Goal: Task Accomplishment & Management: Use online tool/utility

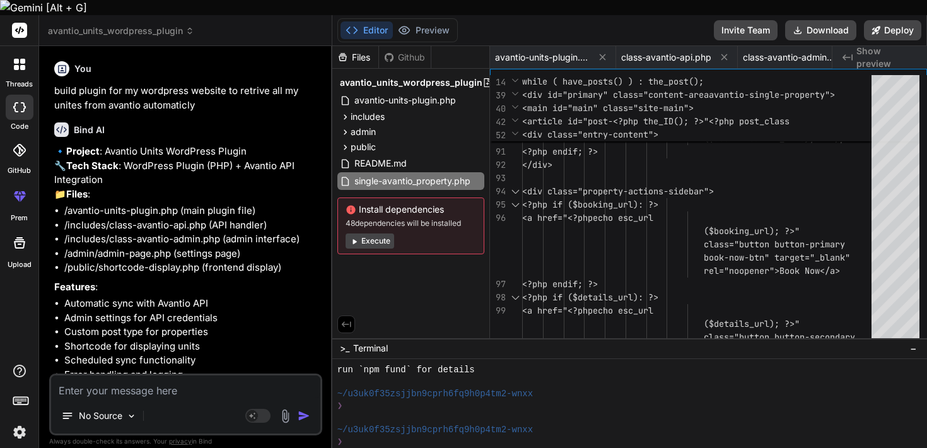
scroll to position [2120, 0]
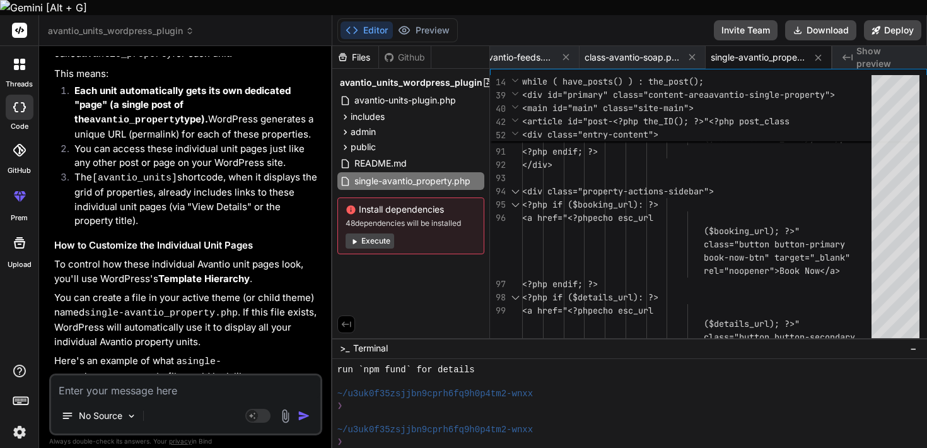
click at [17, 102] on icon at bounding box center [19, 107] width 13 height 10
type textarea "x"
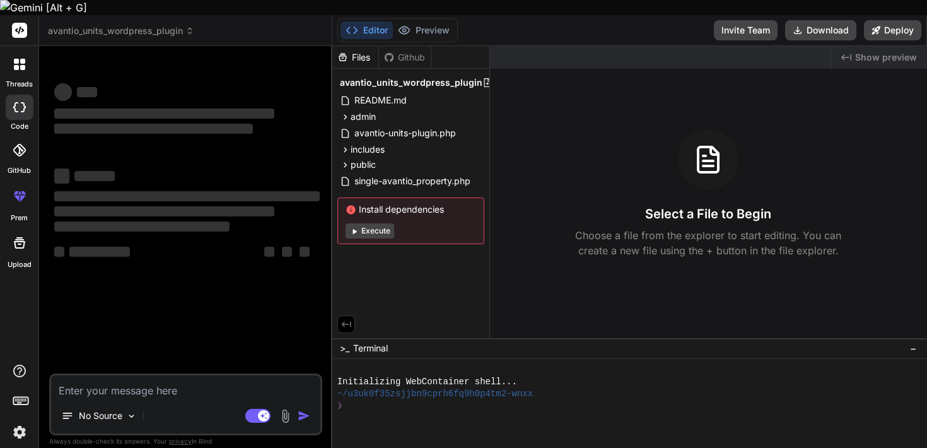
type textarea "x"
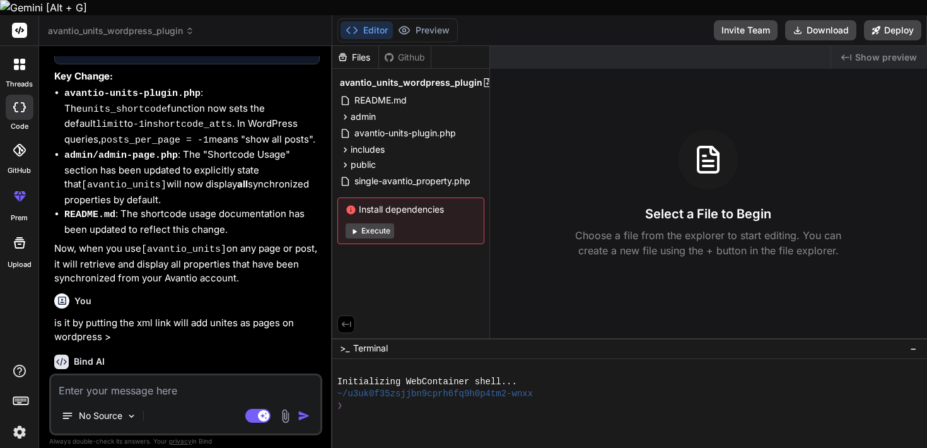
scroll to position [24117, 0]
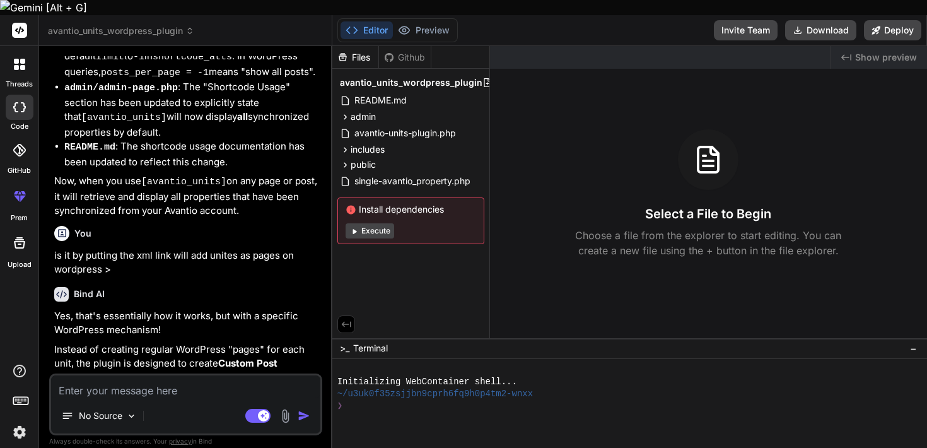
click at [130, 25] on span "avantio_units_wordpress_plugin" at bounding box center [121, 31] width 146 height 13
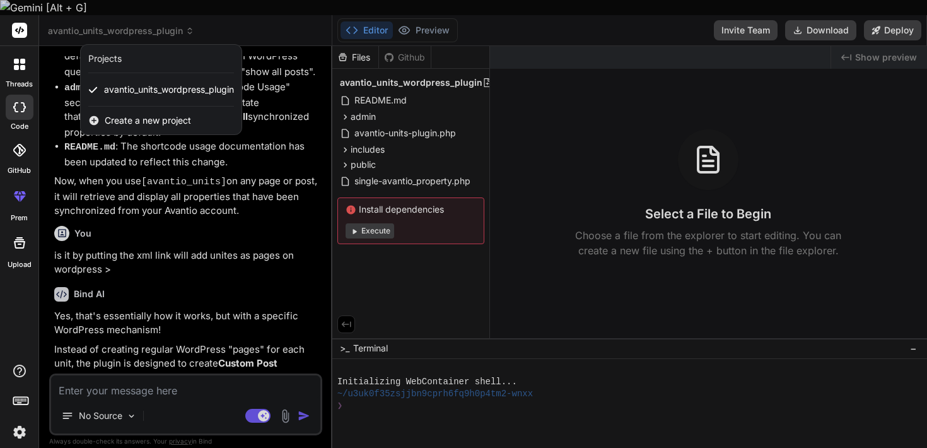
click at [151, 114] on span "Create a new project" at bounding box center [148, 120] width 86 height 13
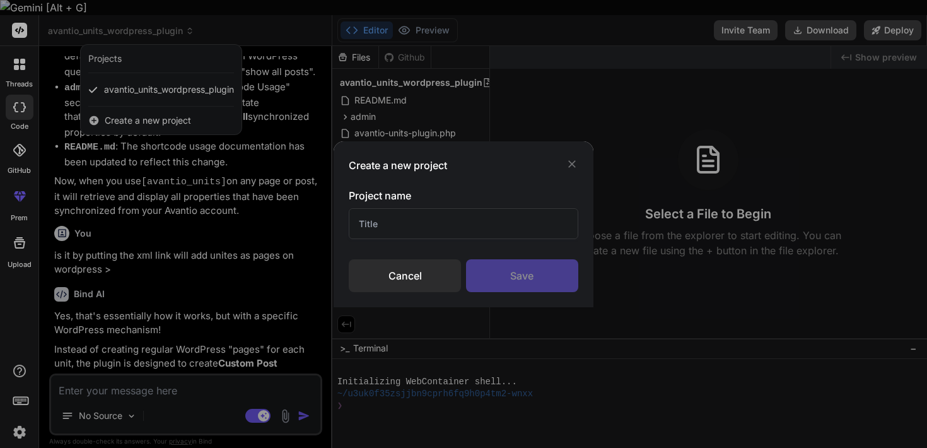
click at [442, 224] on input "text" at bounding box center [463, 223] width 229 height 31
type input "workspace"
click at [542, 281] on div "Save" at bounding box center [522, 275] width 112 height 33
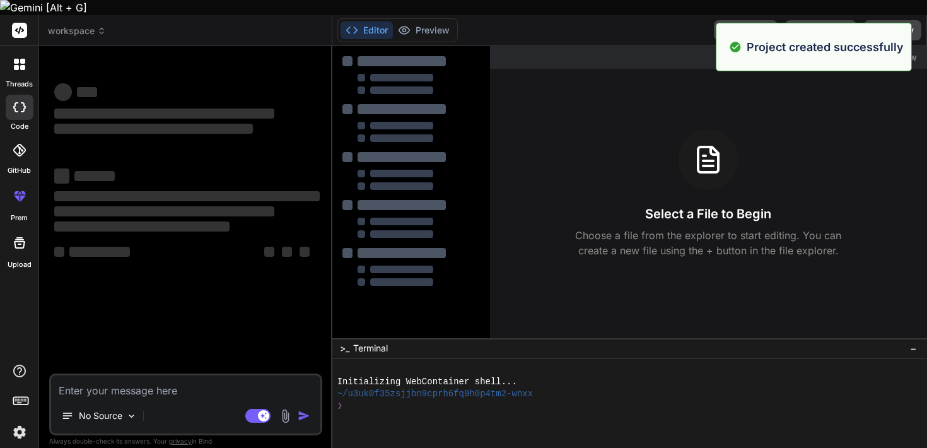
scroll to position [11, 0]
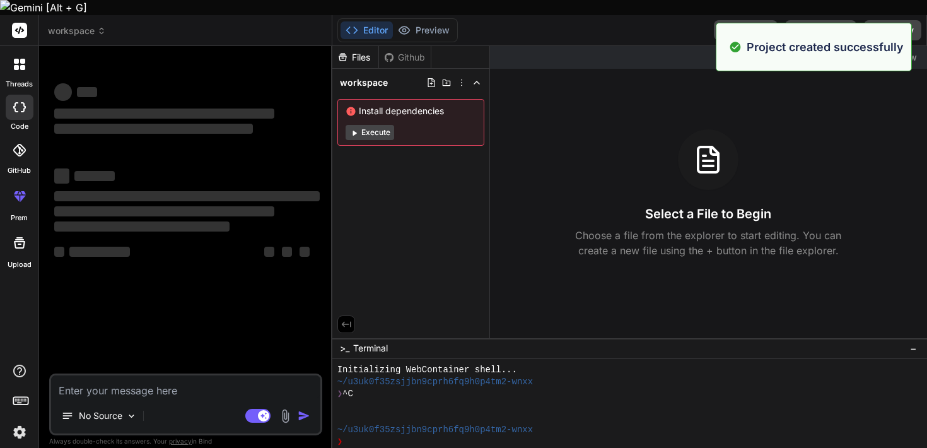
type textarea "x"
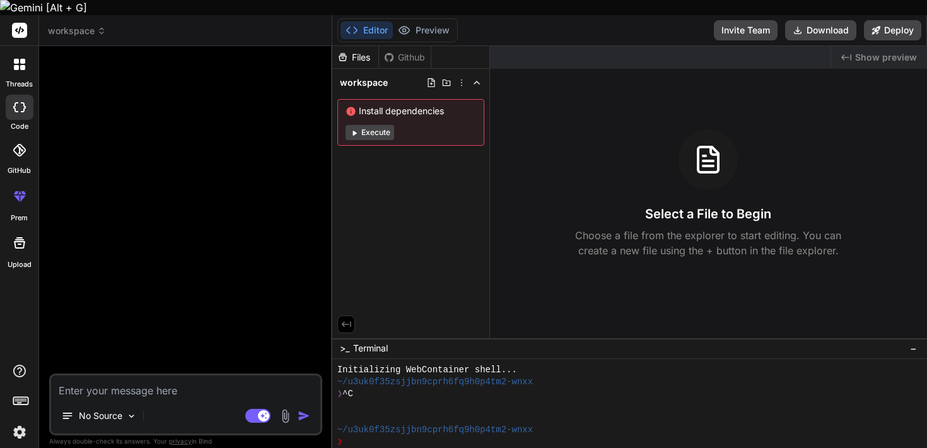
click at [218, 375] on textarea at bounding box center [185, 386] width 269 height 23
type textarea "c"
type textarea "x"
type textarea "cr"
type textarea "x"
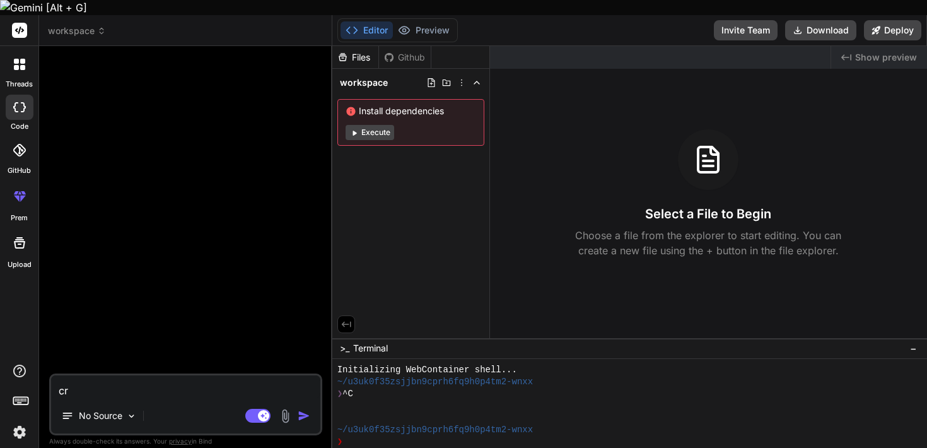
type textarea "cre"
type textarea "x"
type textarea "crea"
type textarea "x"
type textarea "creat"
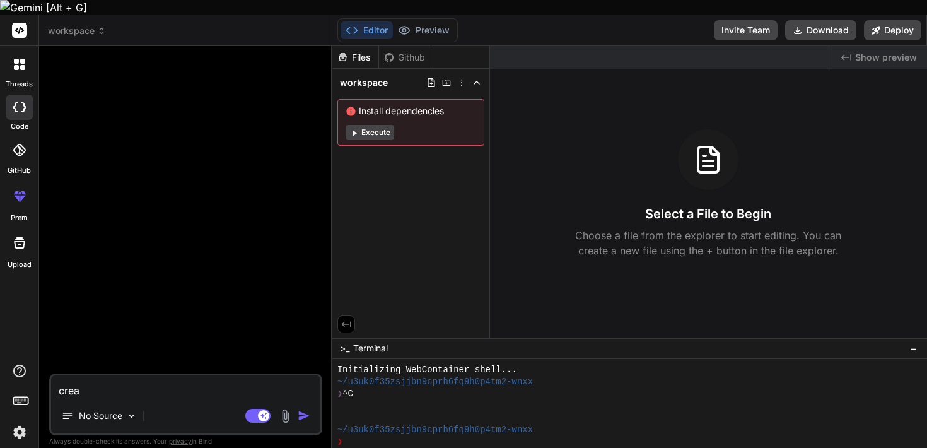
type textarea "x"
type textarea "create"
type textarea "x"
type textarea "createw"
type textarea "x"
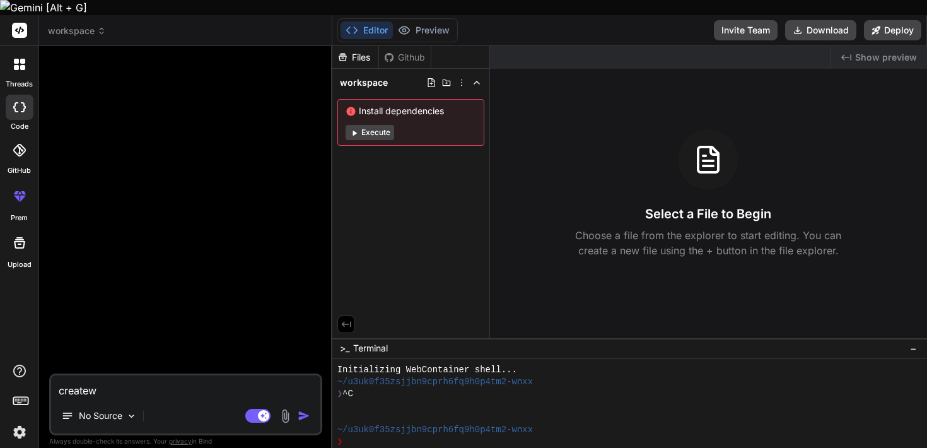
type textarea "createwo"
type textarea "x"
type textarea "createwor"
type textarea "x"
type textarea "creatework"
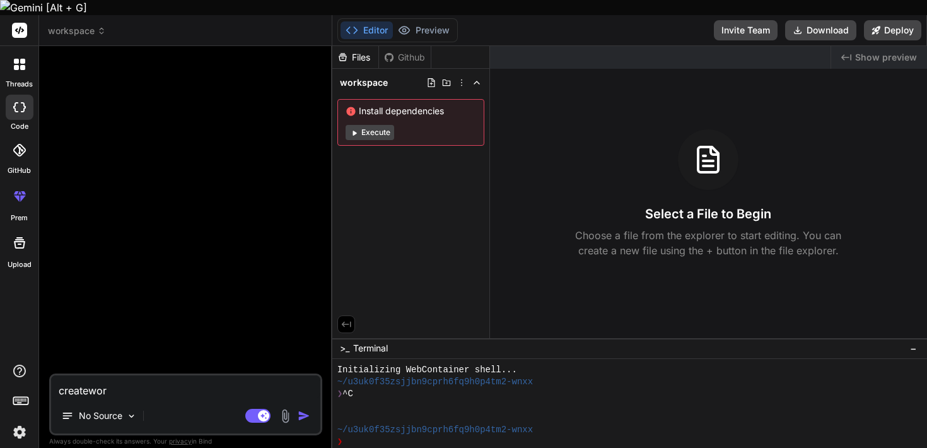
type textarea "x"
type textarea "createworks"
type textarea "x"
type textarea "createworksp"
type textarea "x"
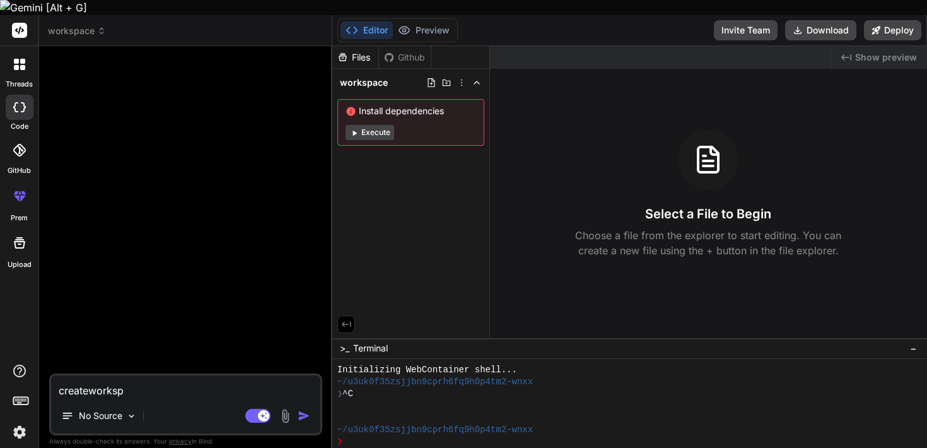
type textarea "createworkspa"
type textarea "x"
type textarea "createworkspac"
type textarea "x"
type textarea "createworkspa"
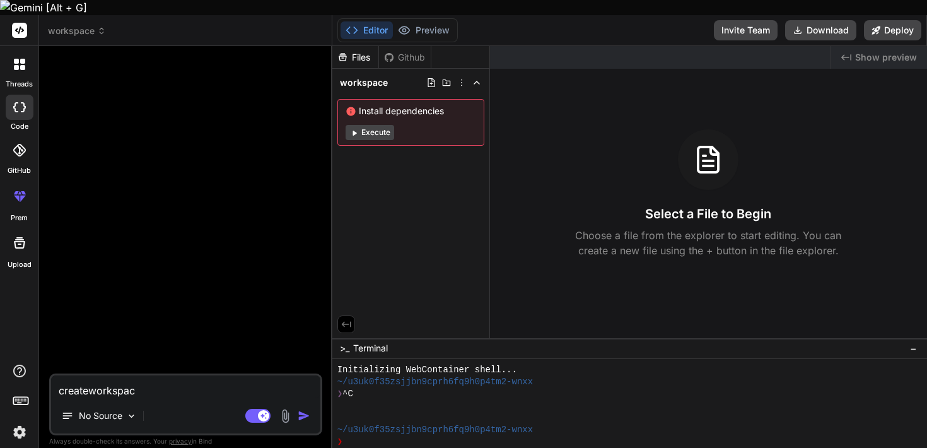
type textarea "x"
type textarea "createworksp"
type textarea "x"
type textarea "createworks"
type textarea "x"
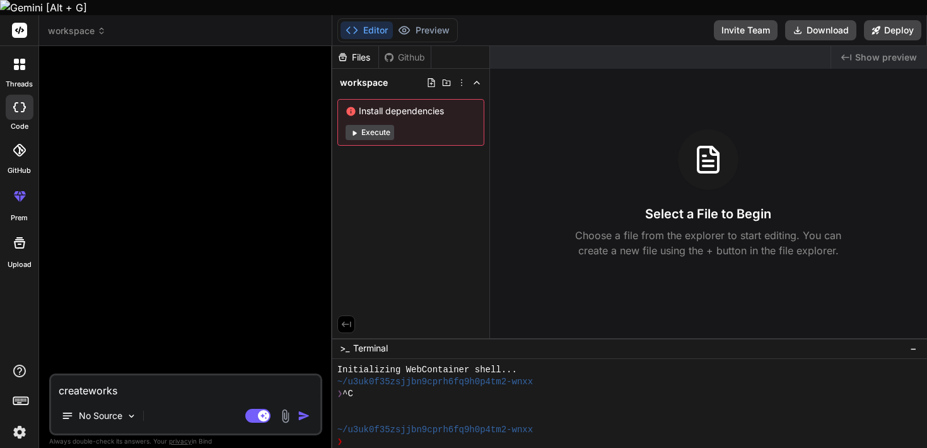
type textarea "creatework"
type textarea "x"
type textarea "createwor"
type textarea "x"
type textarea "createwo"
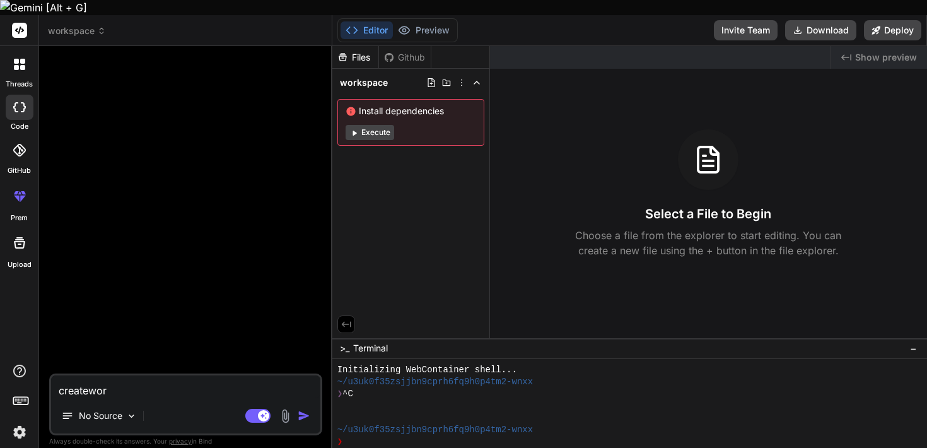
type textarea "x"
type textarea "createw"
type textarea "x"
type textarea "create"
type textarea "x"
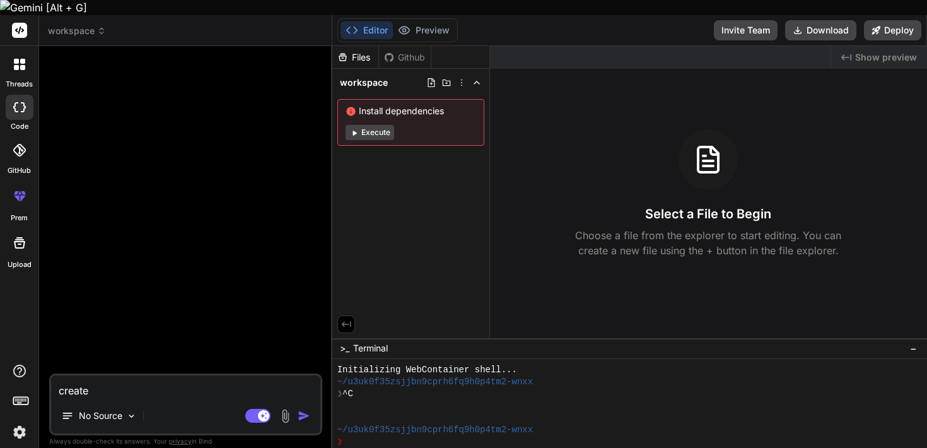
type textarea "create"
type textarea "x"
type textarea "create w"
type textarea "x"
type textarea "create wo"
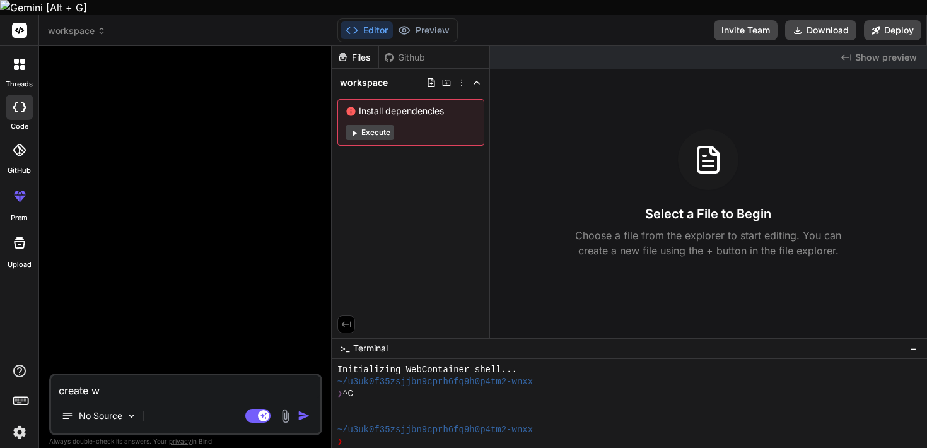
type textarea "x"
type textarea "create wor"
type textarea "x"
type textarea "create work"
type textarea "x"
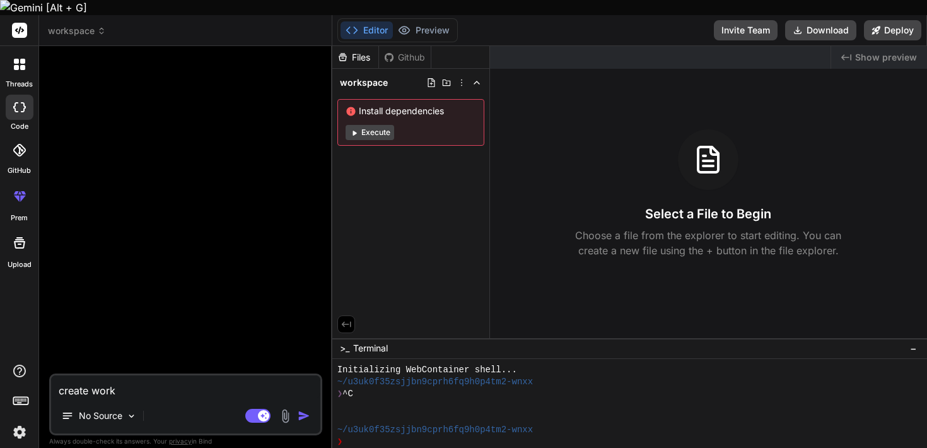
type textarea "create works"
type textarea "x"
type textarea "create worksp"
type textarea "x"
type textarea "create workspa"
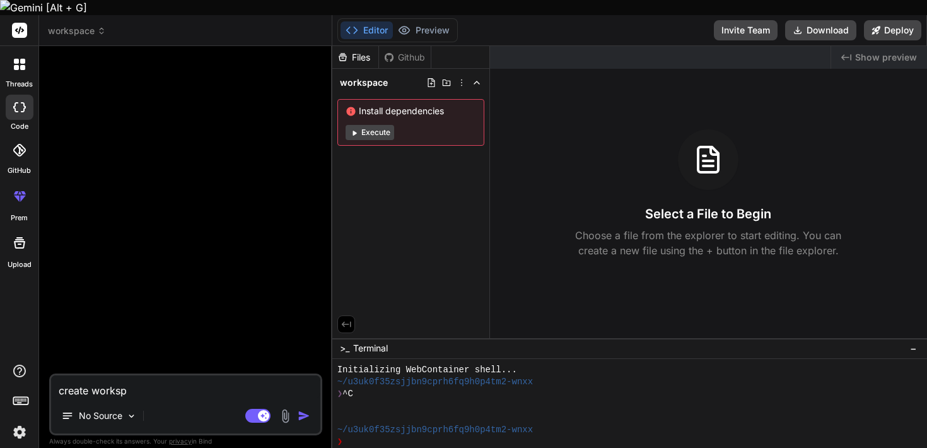
type textarea "x"
type textarea "create workspac"
type textarea "x"
type textarea "create workspace"
type textarea "x"
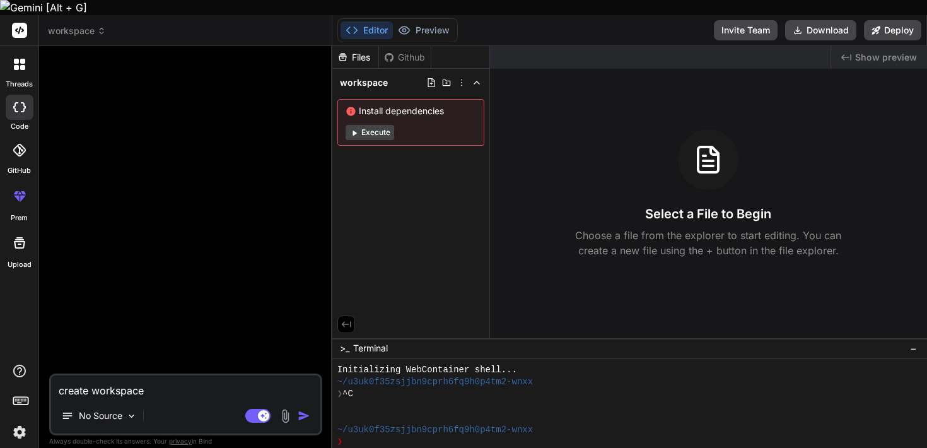
type textarea "create workspace"
type textarea "x"
type textarea "create workspace c"
type textarea "x"
type textarea "create workspace cr"
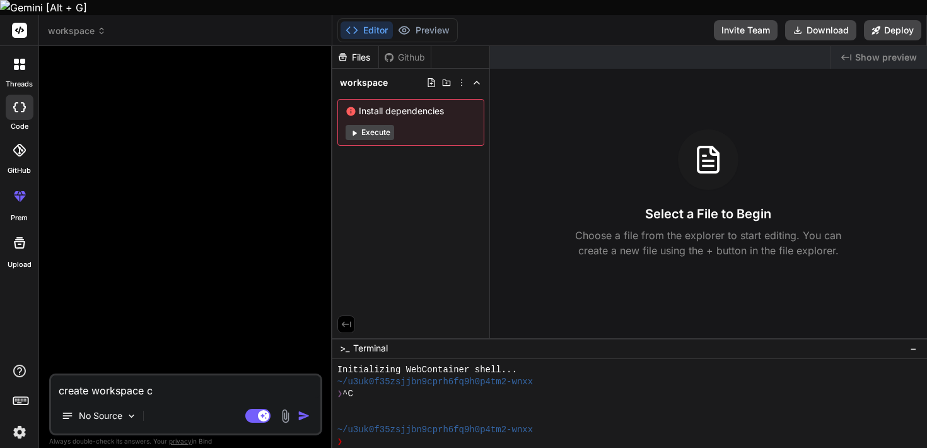
type textarea "x"
type textarea "create workspace crm"
type textarea "x"
type textarea "create workspace crm"
type textarea "x"
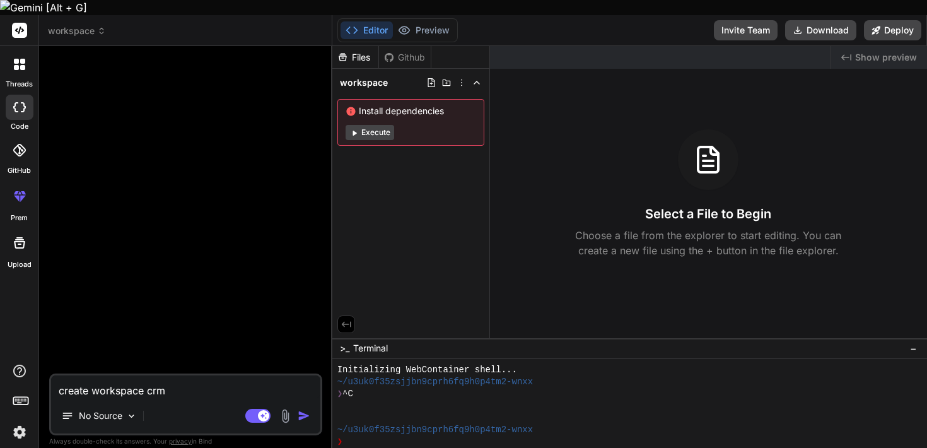
type textarea "create workspace crm o"
type textarea "x"
type textarea "create workspace crm on"
type textarea "x"
type textarea "create workspace crm on"
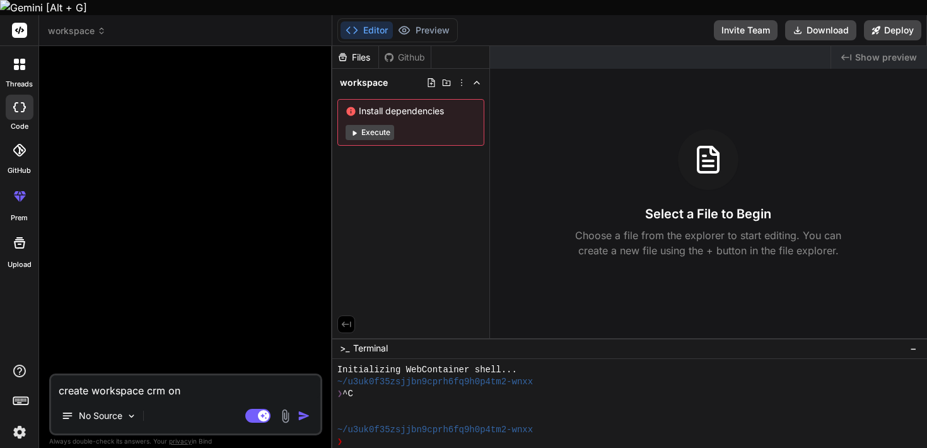
type textarea "x"
type textarea "create workspace crm on p"
type textarea "x"
type textarea "create workspace crm on ph"
type textarea "x"
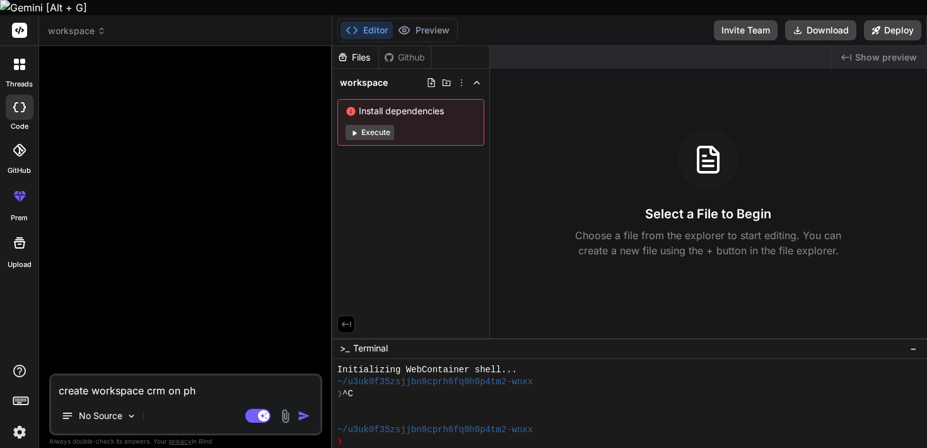
type textarea "create workspace crm on php"
type textarea "x"
type textarea "create workspace crm on php"
type textarea "x"
type textarea "create workspace crm on php t"
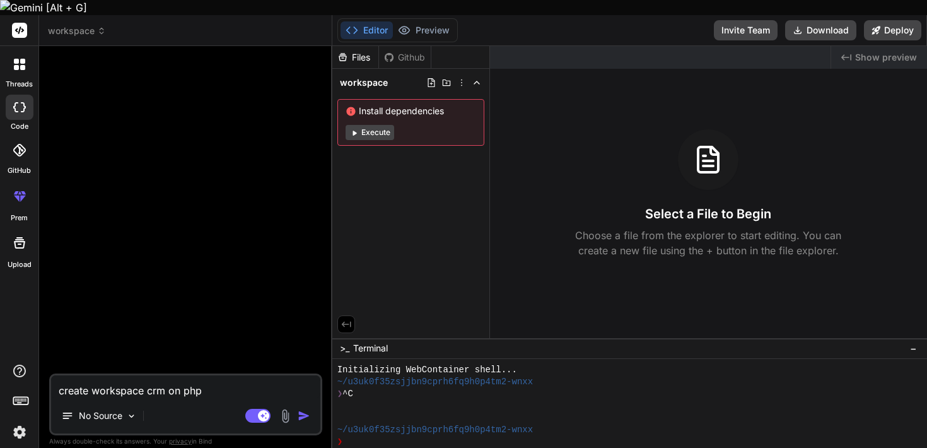
type textarea "x"
type textarea "create workspace crm on php th"
type textarea "x"
type textarea "create workspace crm on php tha"
type textarea "x"
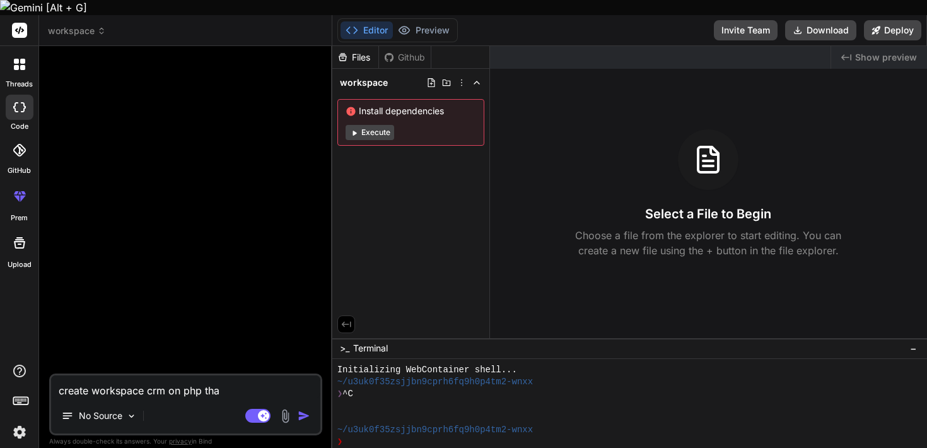
type textarea "create workspace crm on php that"
type textarea "x"
type textarea "create workspace crm on php that"
type textarea "x"
type textarea "create workspace crm on php that a"
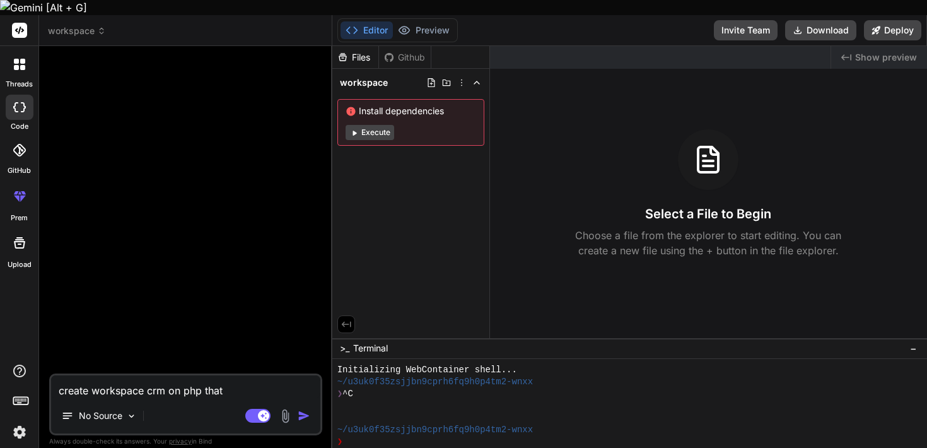
type textarea "x"
type textarea "create workspace crm on php that al"
type textarea "x"
type textarea "create workspace crm on php that all"
type textarea "x"
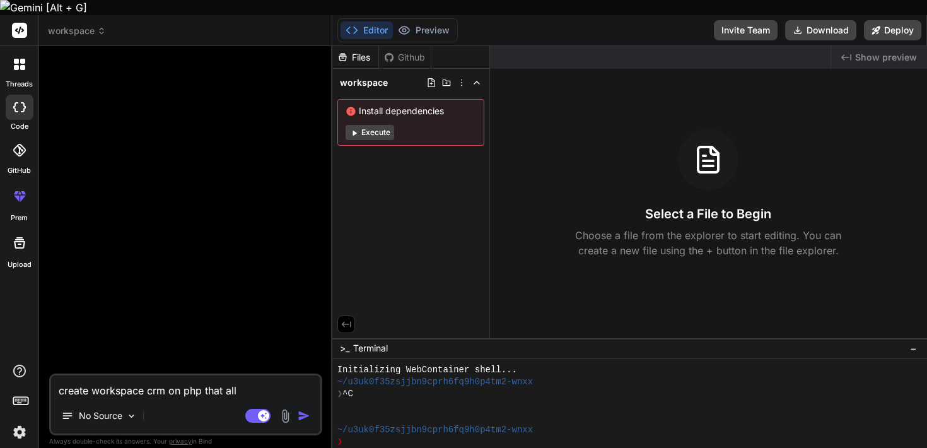
type textarea "create workspace crm on php that allo"
type textarea "x"
type textarea "create workspace crm on php that allow"
type textarea "x"
type textarea "create workspace crm on php that allow"
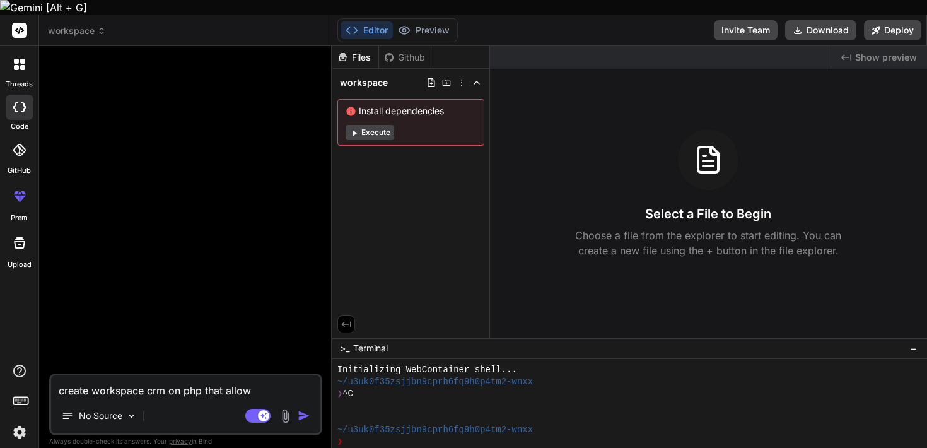
type textarea "x"
type textarea "create workspace crm on php that allow t"
type textarea "x"
type textarea "create workspace crm on php that allow th"
type textarea "x"
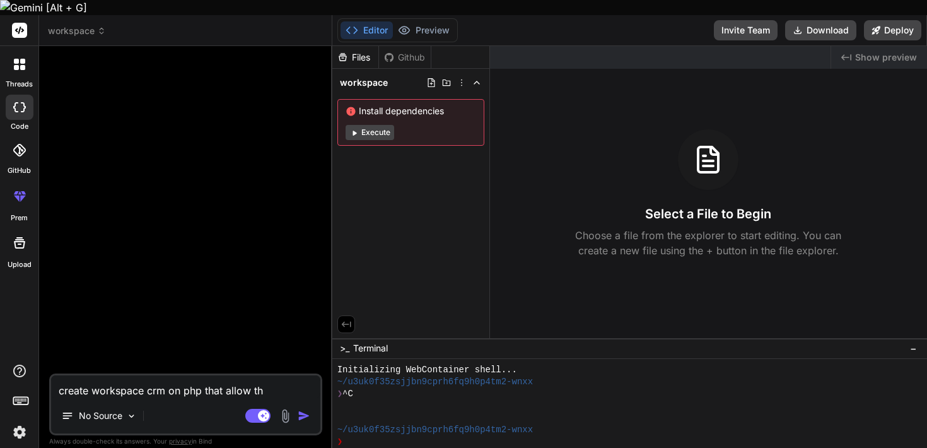
type textarea "create workspace crm on php that allow the"
type textarea "x"
type textarea "create workspace crm on php that allow the"
type textarea "x"
type textarea "create workspace crm on php that allow the t"
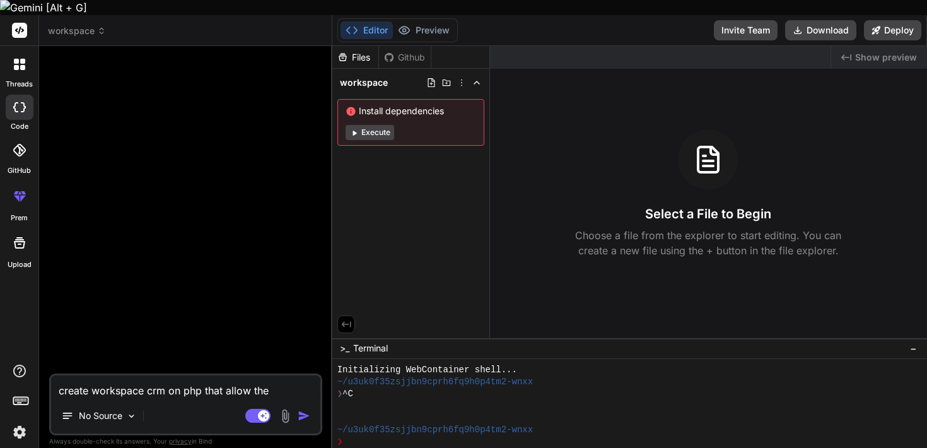
type textarea "x"
type textarea "create workspace crm on php that allow the te"
type textarea "x"
type textarea "create workspace crm on php that allow the tea"
type textarea "x"
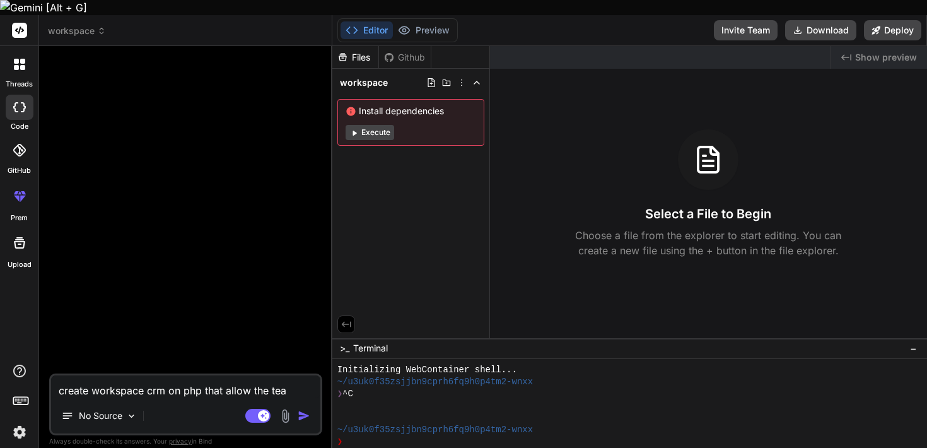
type textarea "create workspace crm on php that allow the team"
type textarea "x"
type textarea "create workspace crm on php that allow the team"
type textarea "x"
type textarea "create workspace crm on php that allow the team t"
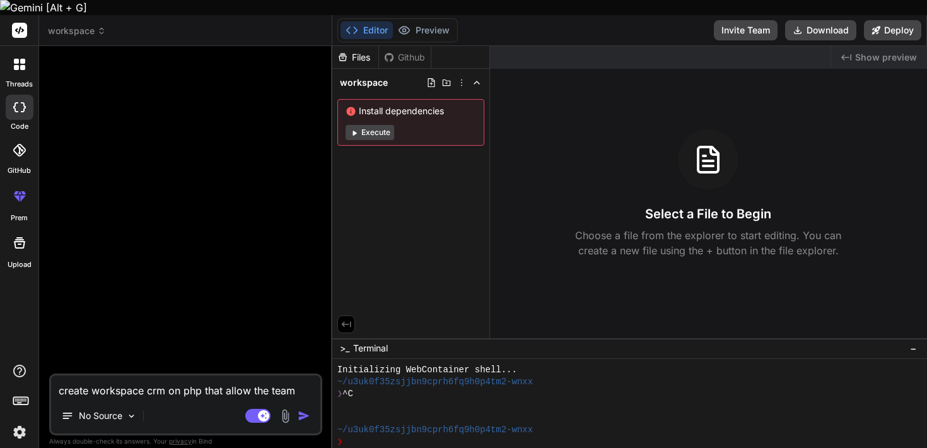
type textarea "x"
type textarea "create workspace crm on php that allow the team to"
type textarea "x"
type textarea "create workspace crm on php that allow the team to"
type textarea "x"
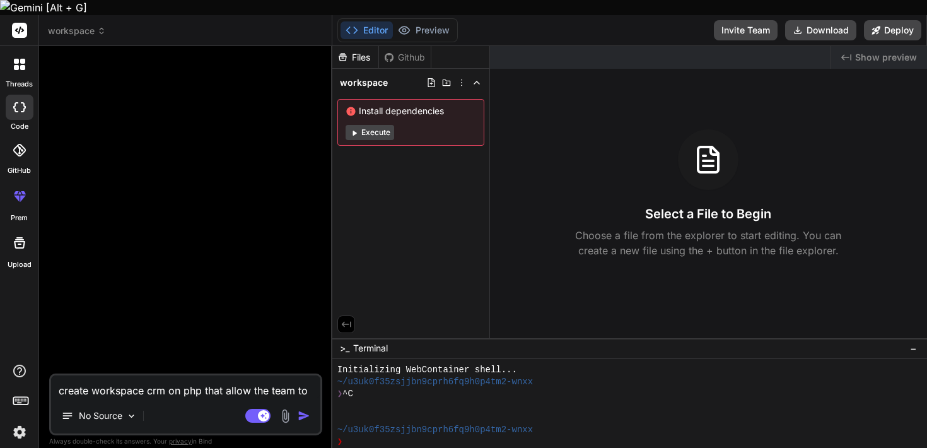
type textarea "create workspace crm on php that allow the team to o"
type textarea "x"
type textarea "create workspace crm on php that allow the team to op"
type textarea "x"
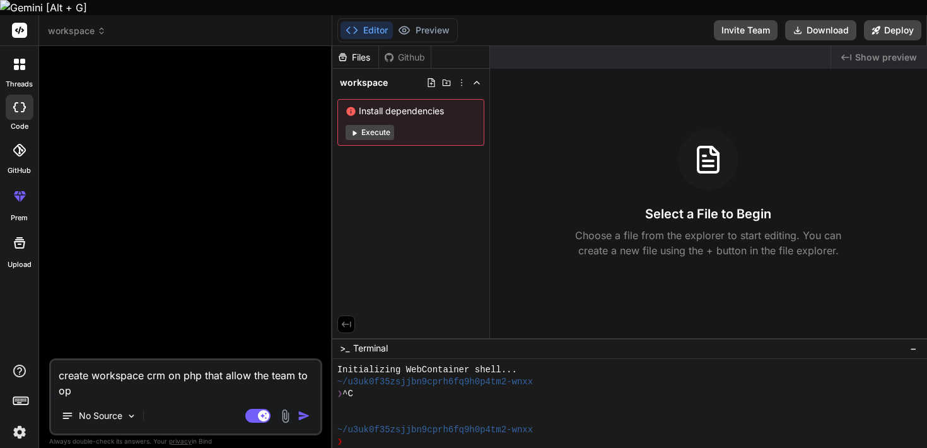
type textarea "create workspace crm on php that allow the team to ope"
type textarea "x"
type textarea "create workspace crm on php that allow the team to open"
type textarea "x"
type textarea "create workspace crm on php that allow the team to open"
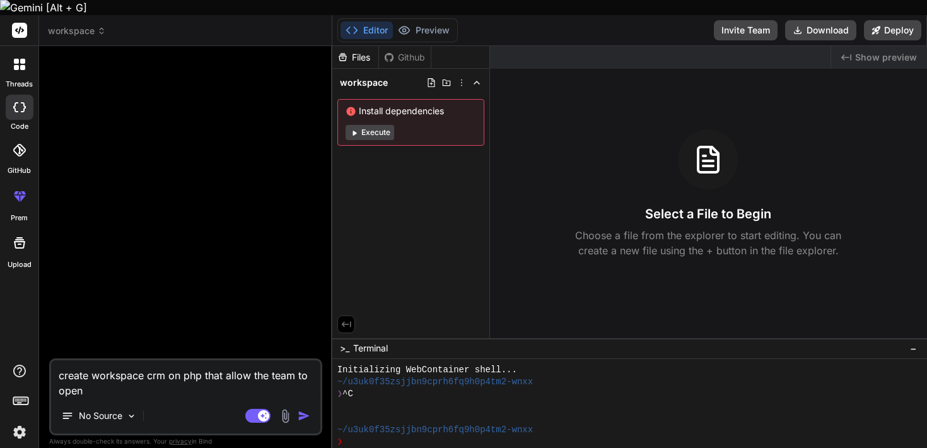
type textarea "x"
type textarea "create workspace crm on php that allow the team to open p"
type textarea "x"
type textarea "create workspace crm on php that allow the team to open pr"
type textarea "x"
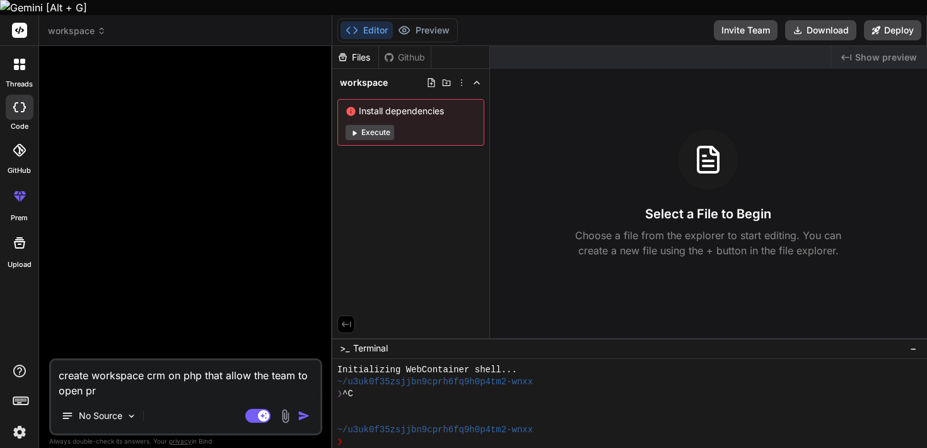
type textarea "create workspace crm on php that allow the team to open pro"
type textarea "x"
type textarea "create workspace crm on php that allow the team to open proh"
type textarea "x"
type textarea "create workspace crm on php that allow the team to open pro"
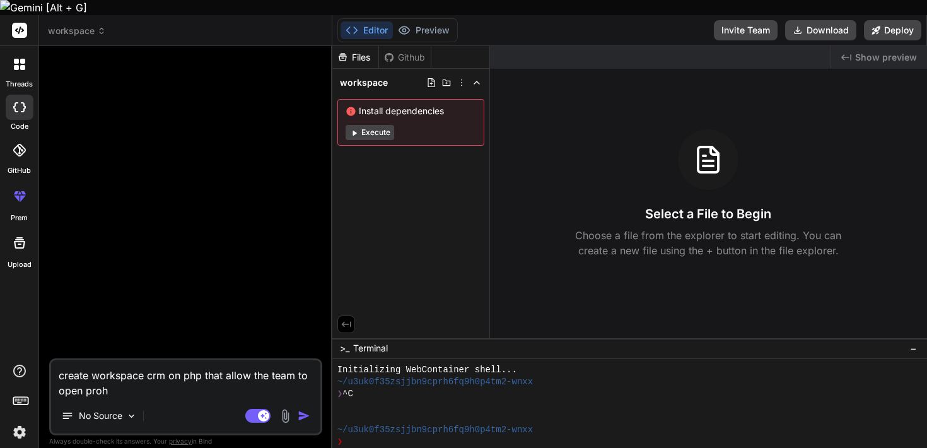
type textarea "x"
type textarea "create workspace crm on php that allow the team to open proj"
type textarea "x"
type textarea "create workspace crm on php that allow the team to open proje"
type textarea "x"
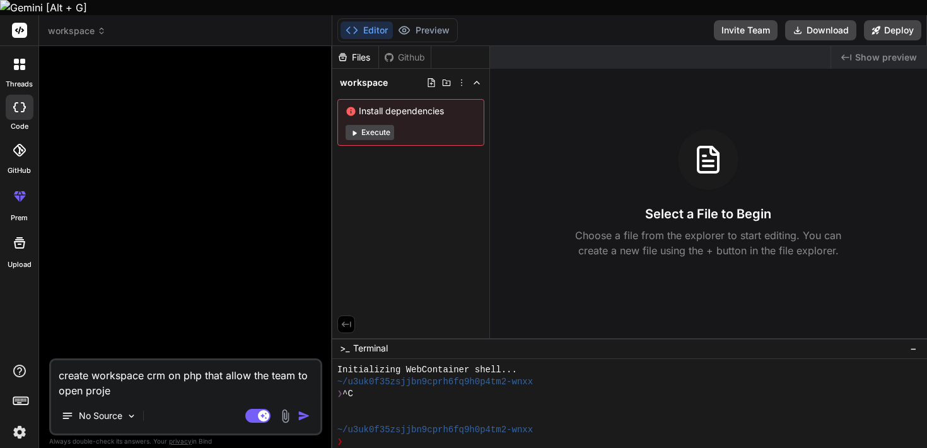
type textarea "create workspace crm on php that allow the team to open projec"
type textarea "x"
type textarea "create workspace crm on php that allow the team to open project"
type textarea "x"
type textarea "create workspace crm on php that allow the team to open project"
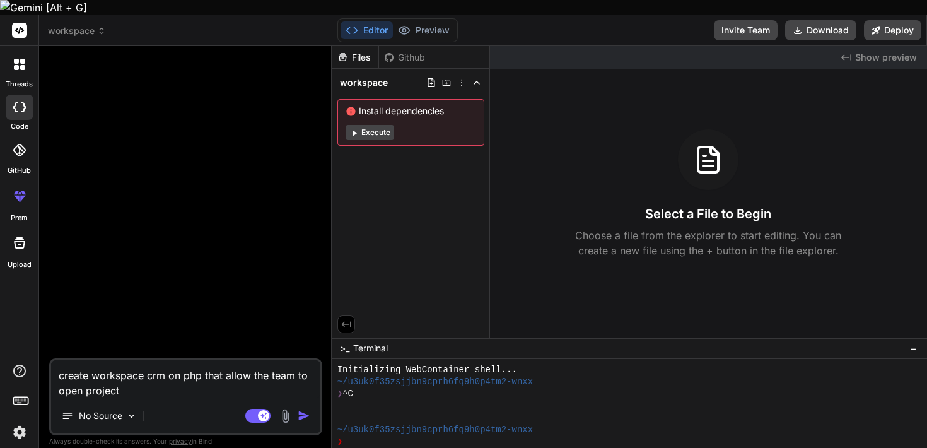
type textarea "x"
type textarea "create workspace crm on php that allow the team to open project a"
type textarea "x"
type textarea "create workspace crm on php that allow the team to open project ad"
type textarea "x"
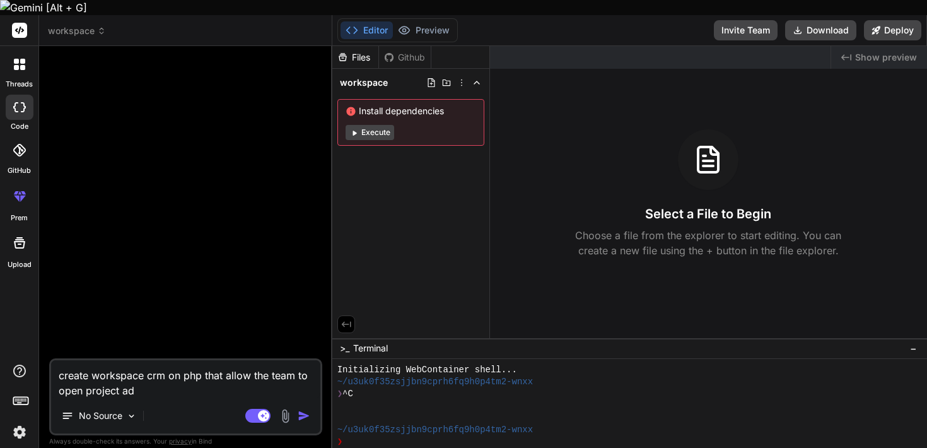
type textarea "create workspace crm on php that allow the team to open project add"
type textarea "x"
type textarea "create workspace crm on php that allow the team to open project add"
type textarea "x"
type textarea "create workspace crm on php that allow the team to open project add t"
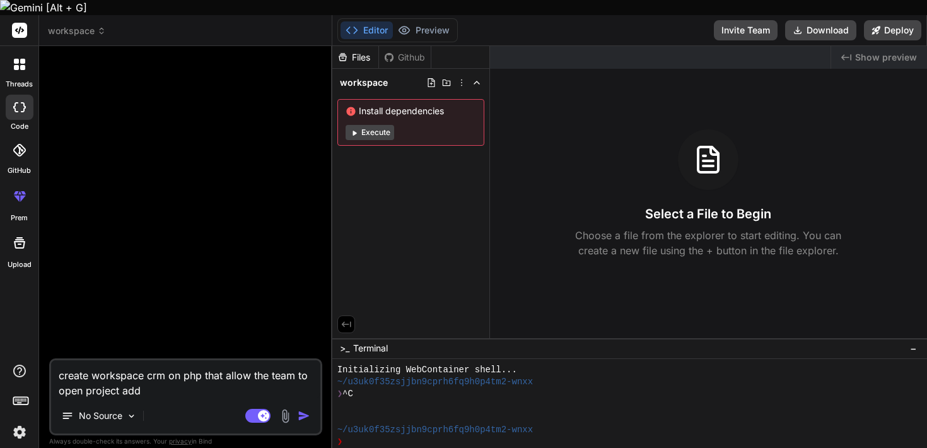
type textarea "x"
type textarea "create workspace crm on php that allow the team to open project add ta"
type textarea "x"
type textarea "create workspace crm on php that allow the team to open project add tas"
type textarea "x"
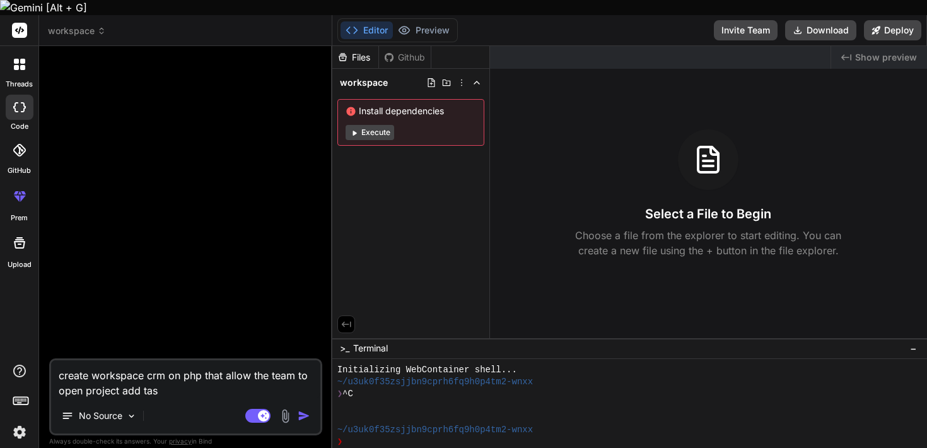
type textarea "create workspace crm on php that allow the team to open project add task"
type textarea "x"
type textarea "create workspace crm on php that allow the team to open project add tasks"
type textarea "x"
type textarea "create workspace crm on php that allow the team to open project add tasks"
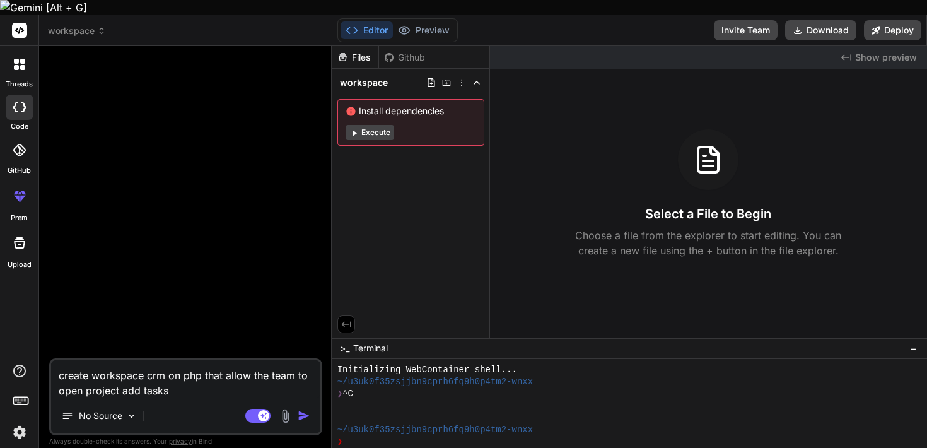
type textarea "x"
type textarea "create workspace crm on php that allow the team to open project add tasks t"
type textarea "x"
type textarea "create workspace crm on php that allow the team to open project add tasks to"
type textarea "x"
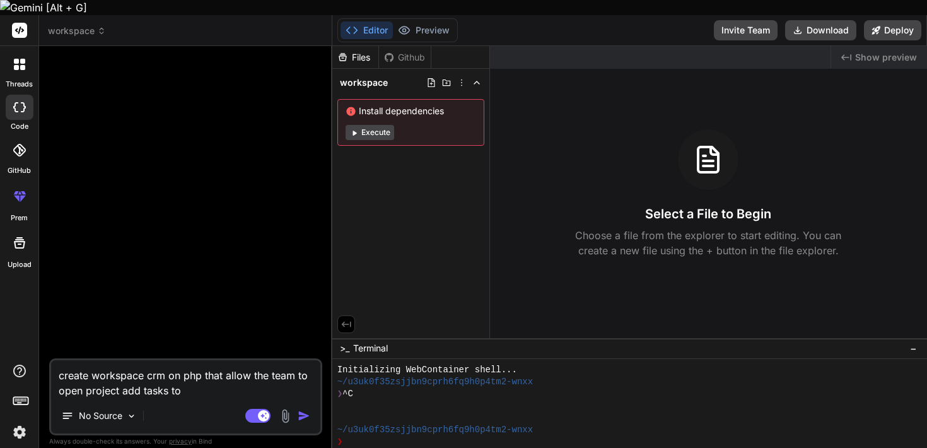
type textarea "create workspace crm on php that allow the team to open project add tasks to"
type textarea "x"
type textarea "create workspace crm on php that allow the team to open project add tasks to i"
type textarea "x"
type textarea "create workspace crm on php that allow the team to open project add tasks to it"
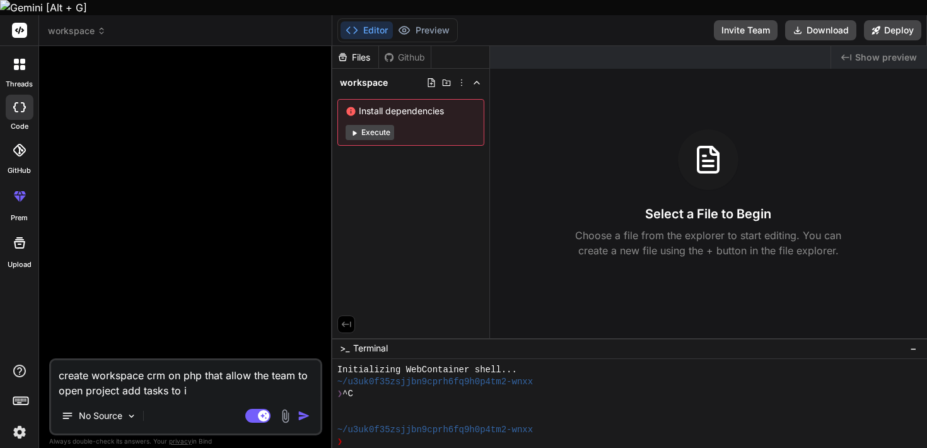
type textarea "x"
type textarea "create workspace crm on php that allow the team to open project add tasks to it"
type textarea "x"
type textarea "create workspace crm on php that allow the team to open project add tasks to it…"
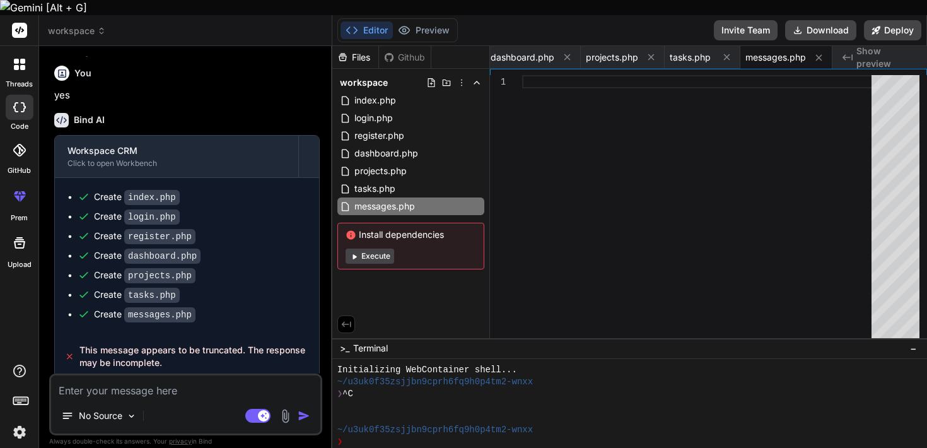
scroll to position [415, 0]
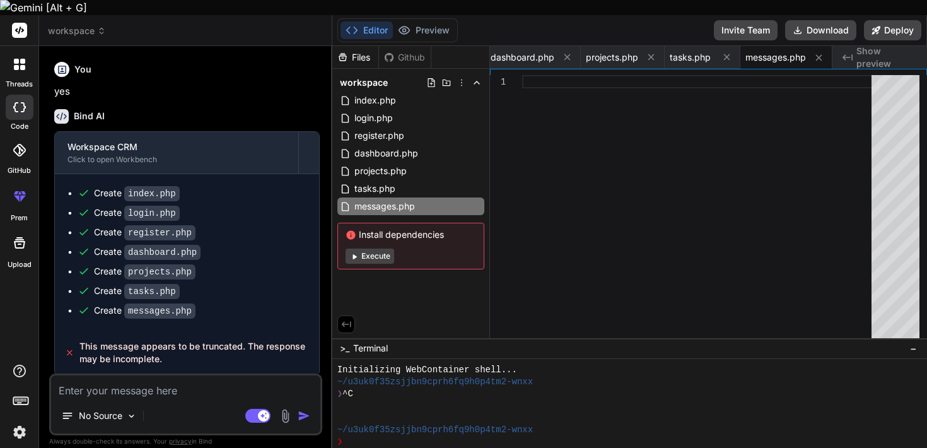
click at [380, 248] on button "Execute" at bounding box center [370, 255] width 49 height 15
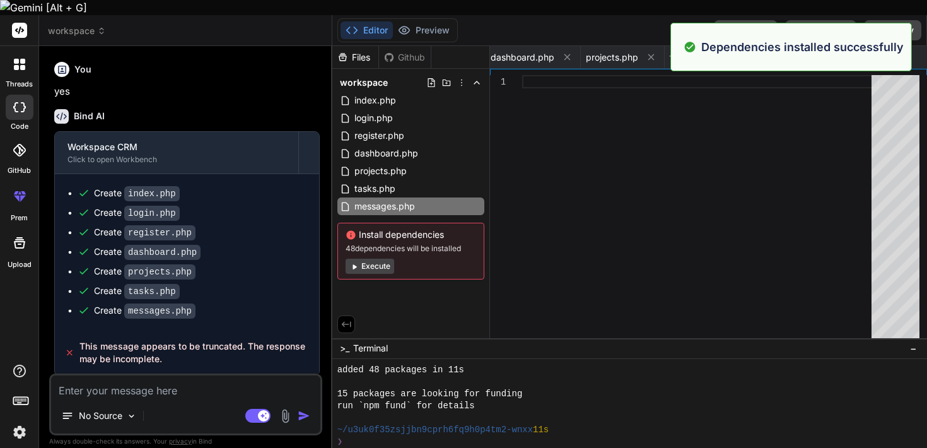
scroll to position [191, 0]
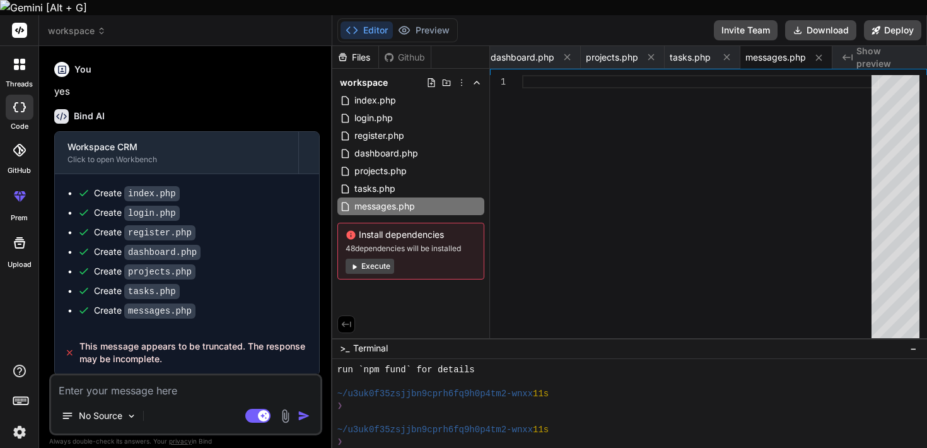
click at [155, 375] on textarea at bounding box center [185, 386] width 269 height 23
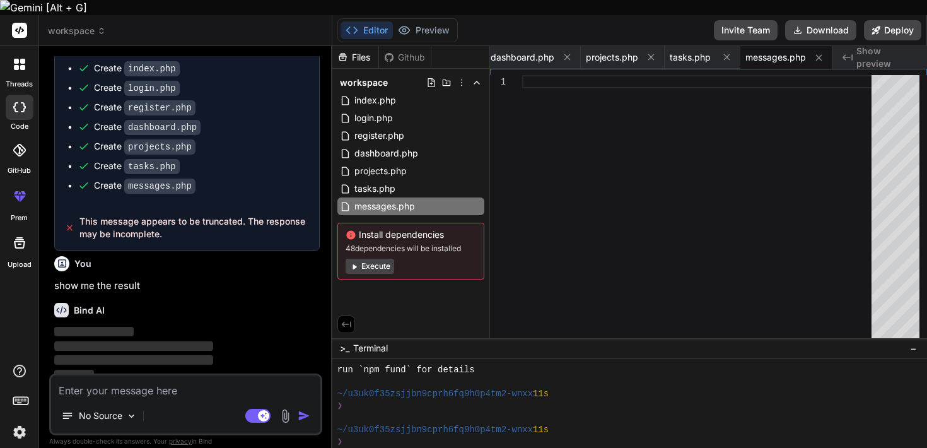
scroll to position [545, 0]
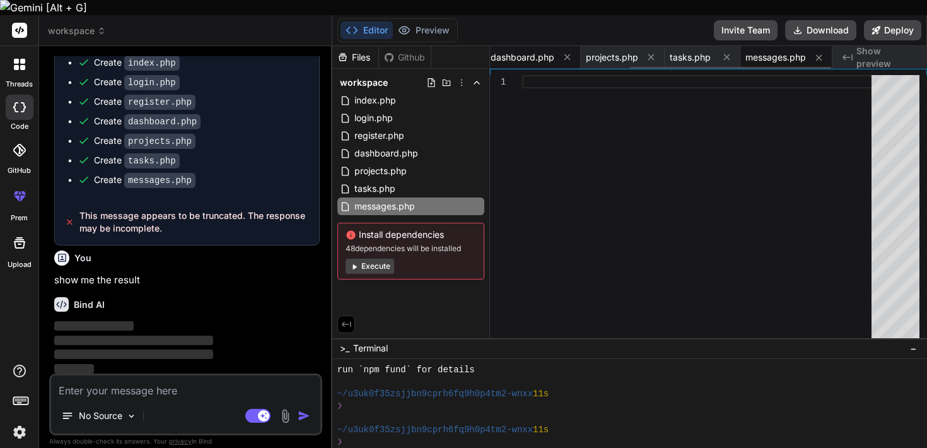
click at [527, 51] on span "dashboard.php" at bounding box center [523, 57] width 64 height 13
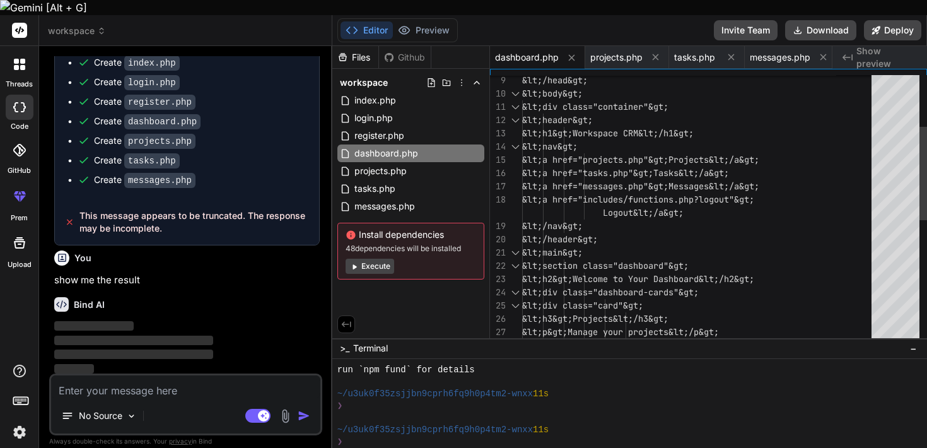
scroll to position [93, 0]
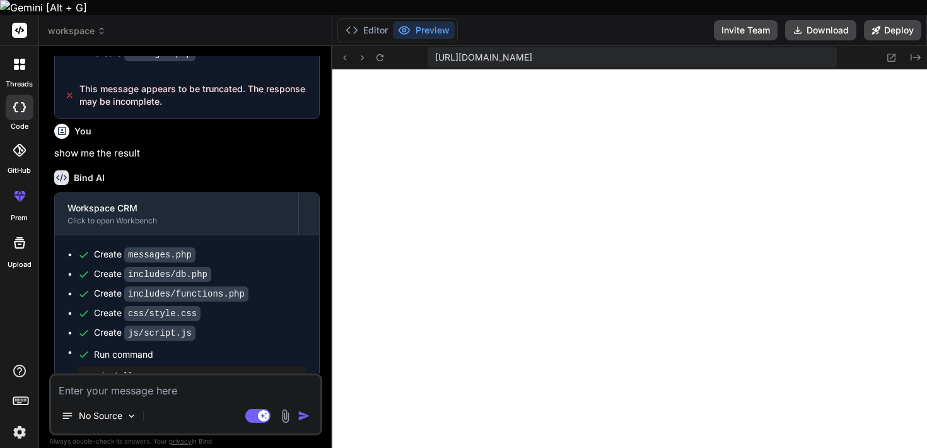
scroll to position [791, 0]
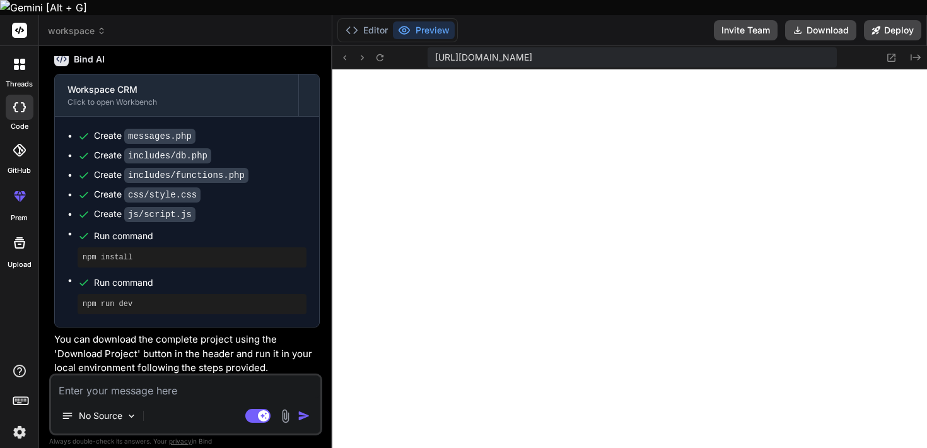
click at [187, 382] on textarea at bounding box center [185, 386] width 269 height 23
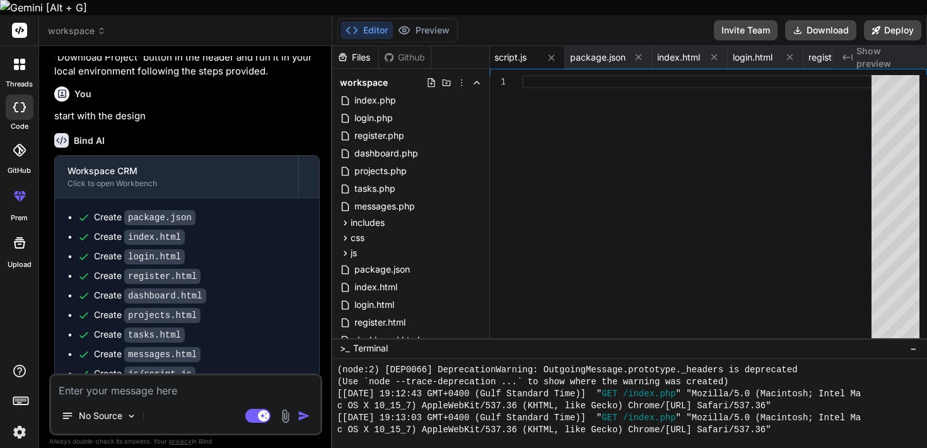
scroll to position [1146, 0]
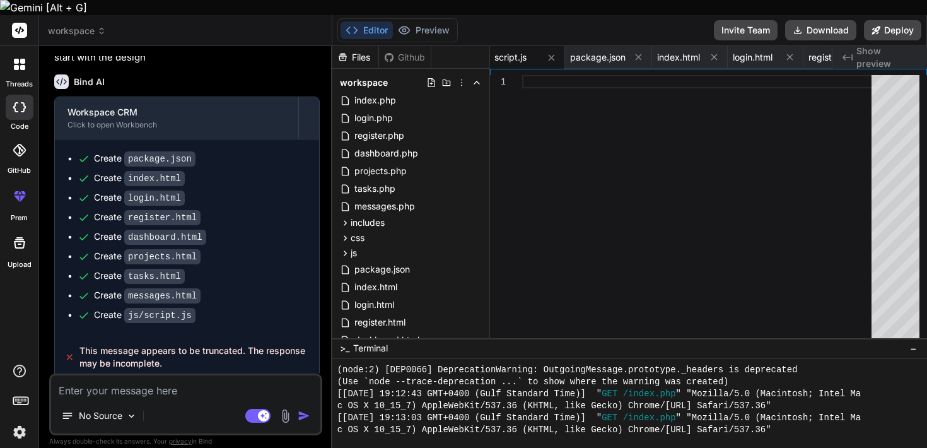
click at [175, 385] on div "No Source Agent Mode. When this toggle is activated, AI automatically makes dec…" at bounding box center [185, 404] width 273 height 62
click at [151, 381] on textarea at bounding box center [185, 386] width 269 height 23
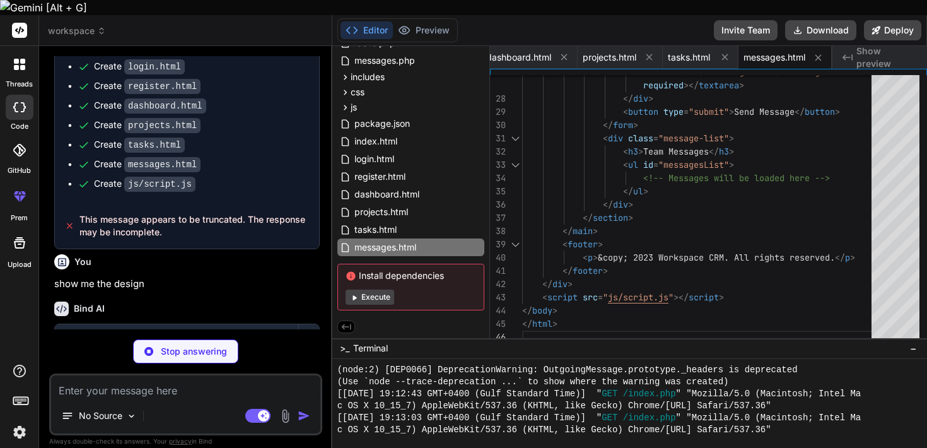
scroll to position [1455, 0]
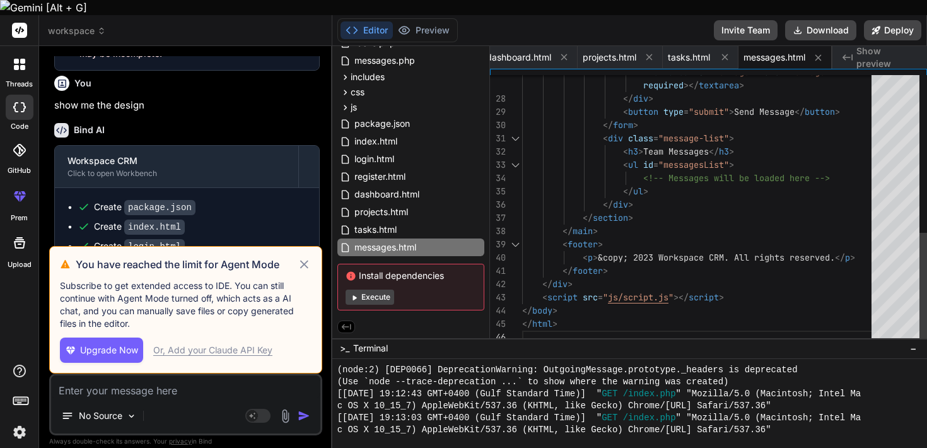
click at [697, 69] on div "27 28 29 30 31 32 33 34 35 36 37 38 39 40 41 42 43 44 45 46 < textarea id = "me…" at bounding box center [708, 203] width 437 height 269
click at [694, 51] on span "tasks.html" at bounding box center [689, 57] width 42 height 13
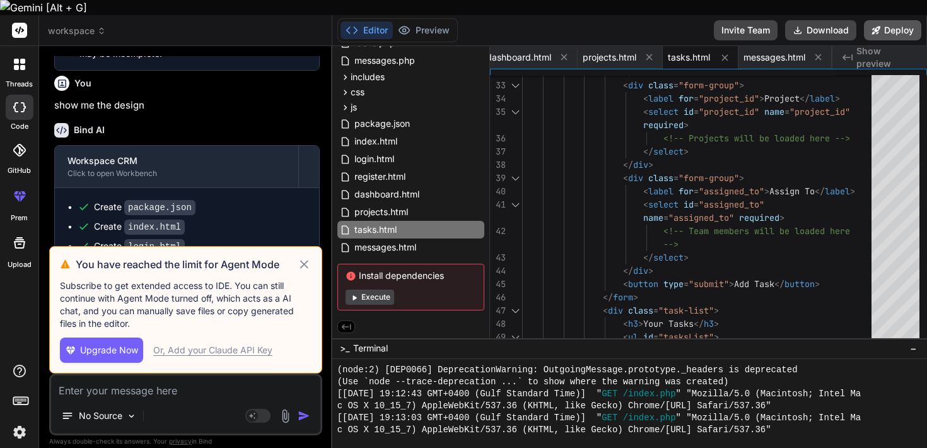
click at [899, 20] on button "Deploy" at bounding box center [892, 30] width 57 height 20
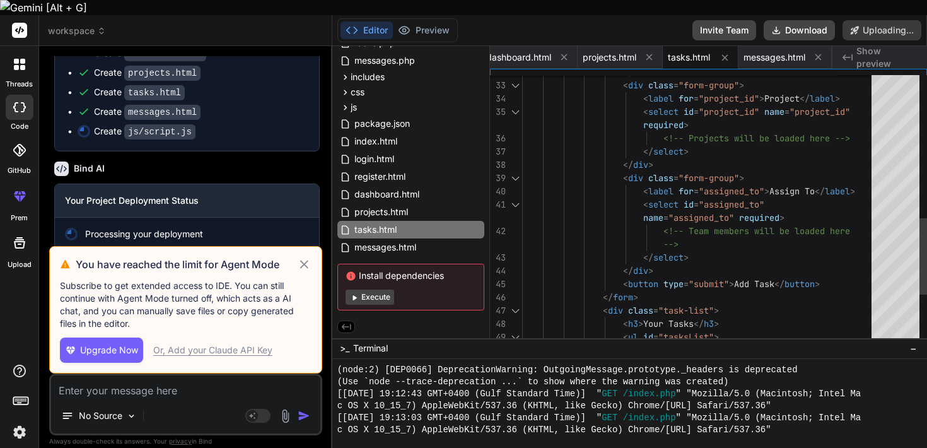
scroll to position [1692, 0]
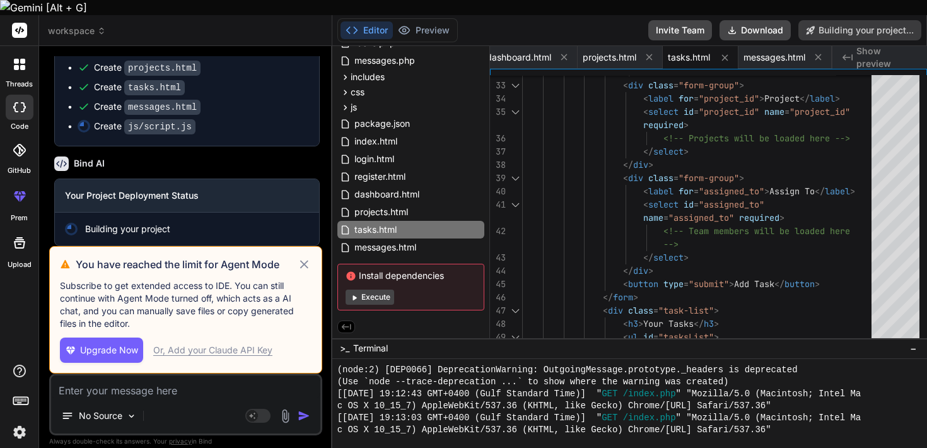
click at [298, 257] on icon at bounding box center [304, 264] width 15 height 15
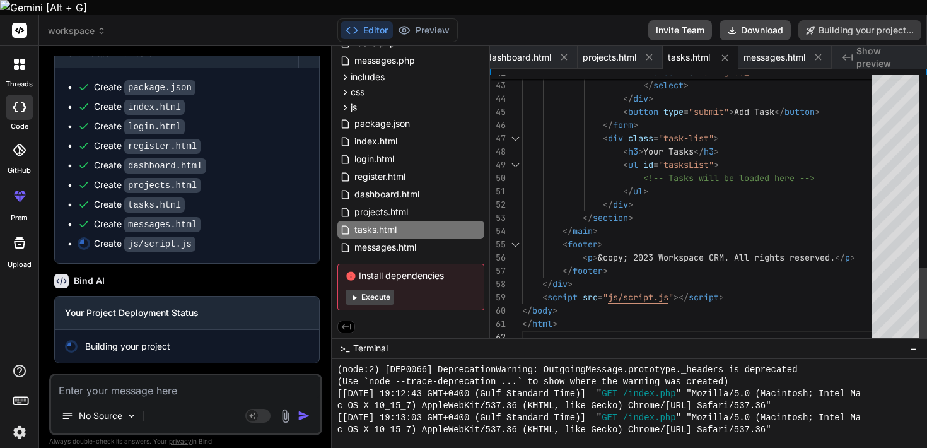
scroll to position [0, 820]
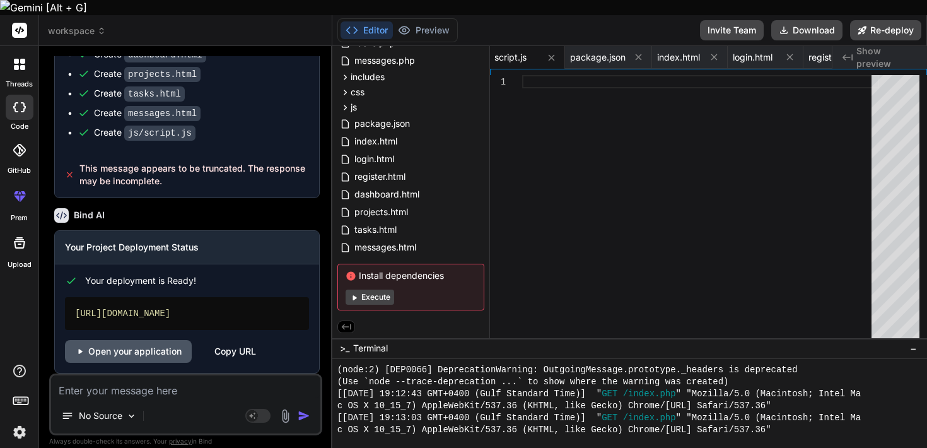
click at [151, 340] on link "Open your application" at bounding box center [128, 351] width 127 height 23
click at [169, 340] on link "Open your application" at bounding box center [128, 351] width 127 height 23
click at [153, 340] on link "Open your application" at bounding box center [128, 351] width 127 height 23
click at [160, 340] on link "Open your application" at bounding box center [128, 351] width 127 height 23
click at [185, 297] on div "[URL][DOMAIN_NAME]" at bounding box center [187, 313] width 244 height 33
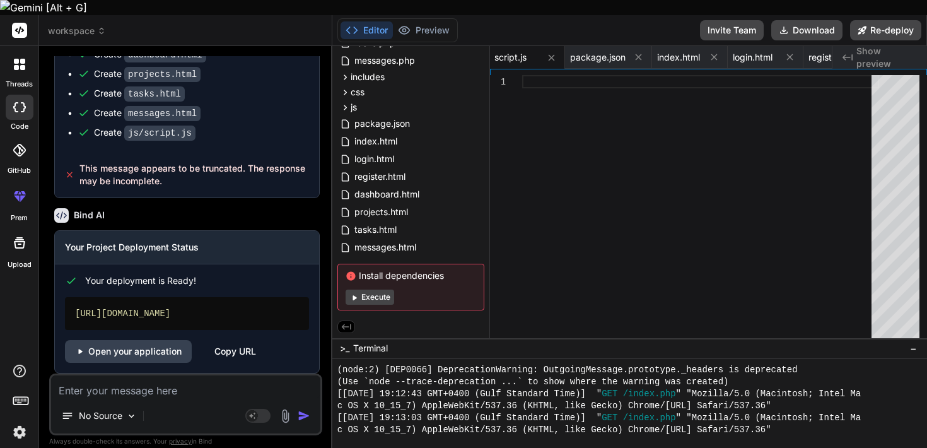
drag, startPoint x: 212, startPoint y: 288, endPoint x: 279, endPoint y: 289, distance: 67.5
click at [279, 297] on div "[URL][DOMAIN_NAME]" at bounding box center [187, 313] width 244 height 33
copy div "[DOMAIN_NAME]"
click at [148, 340] on link "Open your application" at bounding box center [128, 351] width 127 height 23
click at [253, 303] on div "[URL][DOMAIN_NAME]" at bounding box center [187, 313] width 244 height 33
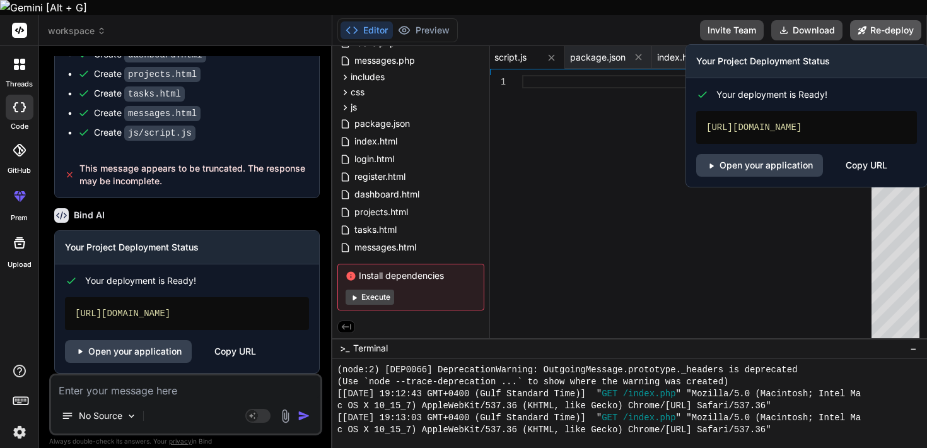
click at [864, 26] on icon at bounding box center [861, 30] width 9 height 9
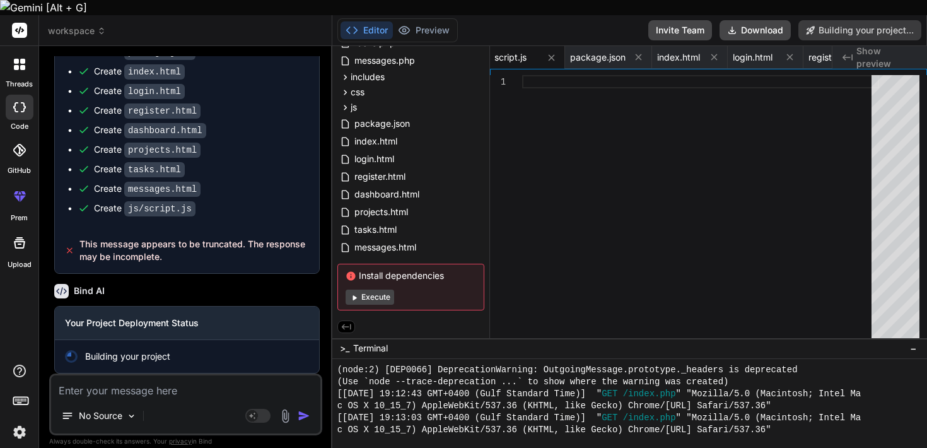
scroll to position [1686, 0]
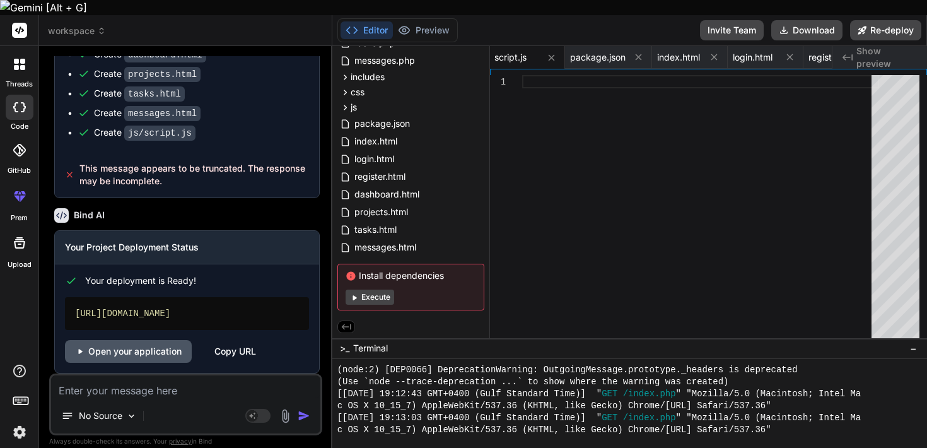
click at [167, 340] on link "Open your application" at bounding box center [128, 351] width 127 height 23
click at [152, 340] on link "Open your application" at bounding box center [128, 351] width 127 height 23
drag, startPoint x: 269, startPoint y: 288, endPoint x: 213, endPoint y: 288, distance: 55.5
click at [213, 297] on div "[URL][DOMAIN_NAME]" at bounding box center [187, 313] width 244 height 33
copy div "[DOMAIN_NAME]"
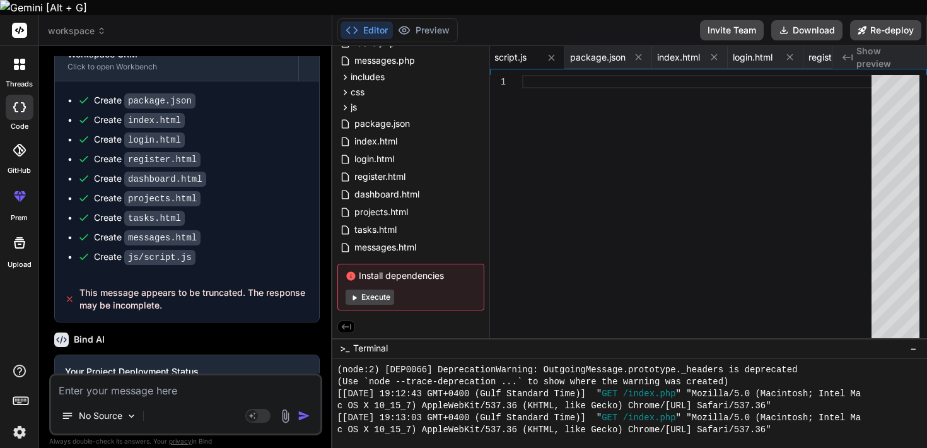
scroll to position [1533, 0]
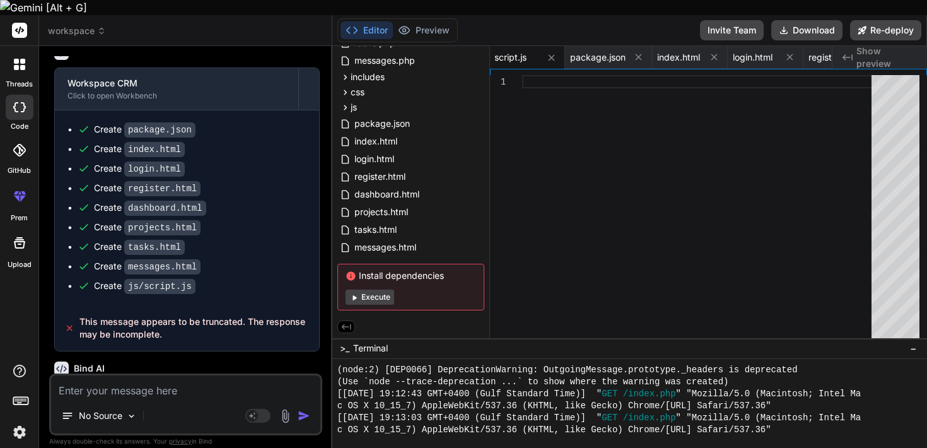
click at [21, 189] on icon at bounding box center [19, 196] width 15 height 15
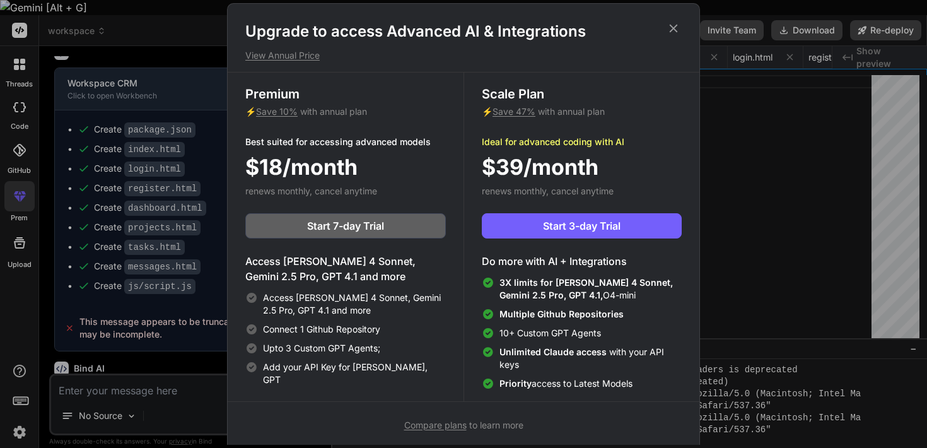
click at [678, 28] on icon at bounding box center [673, 28] width 14 height 14
